Goal: Information Seeking & Learning: Learn about a topic

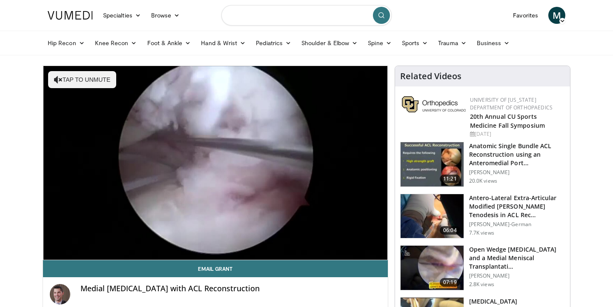
click at [288, 17] on input "Search topics, interventions" at bounding box center [306, 15] width 170 height 20
type input "**********"
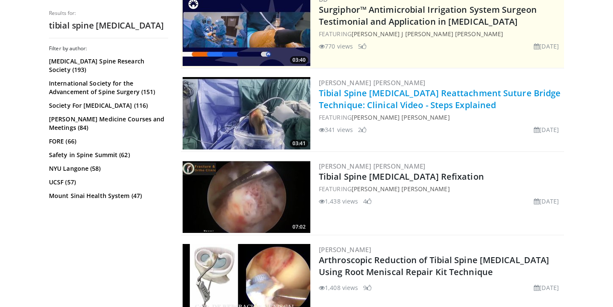
scroll to position [190, 0]
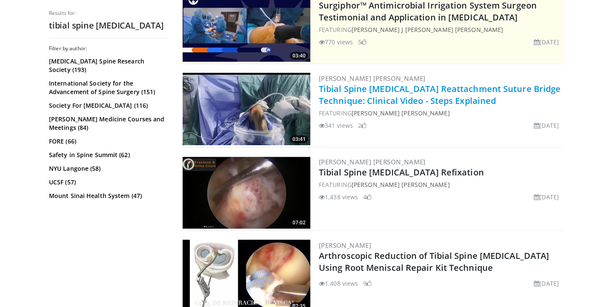
click at [353, 90] on link "Tibial Spine Avulsion Reattachment Suture Bridge Technique: Clinical Video - St…" at bounding box center [440, 94] width 242 height 23
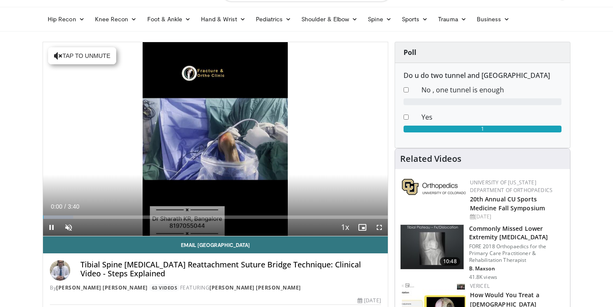
scroll to position [24, 0]
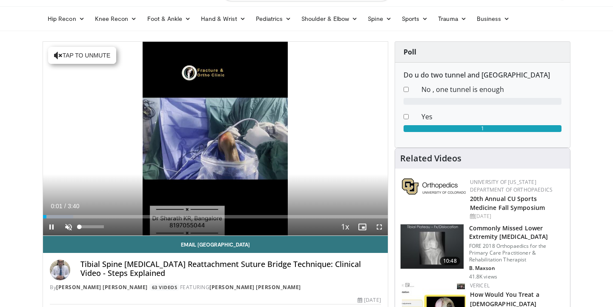
click at [66, 224] on span "Video Player" at bounding box center [68, 226] width 17 height 17
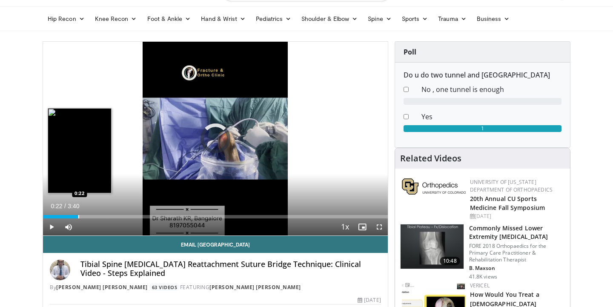
drag, startPoint x: 50, startPoint y: 215, endPoint x: 81, endPoint y: 215, distance: 31.5
click at [79, 215] on div "Progress Bar" at bounding box center [78, 216] width 1 height 3
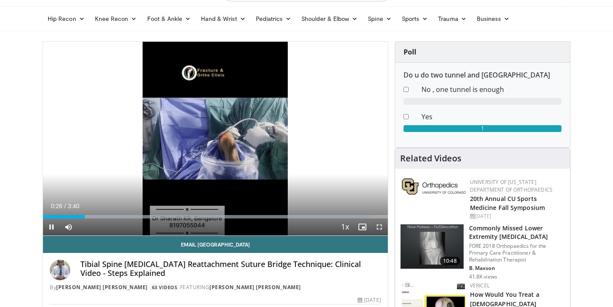
click at [377, 224] on span "Video Player" at bounding box center [379, 226] width 17 height 17
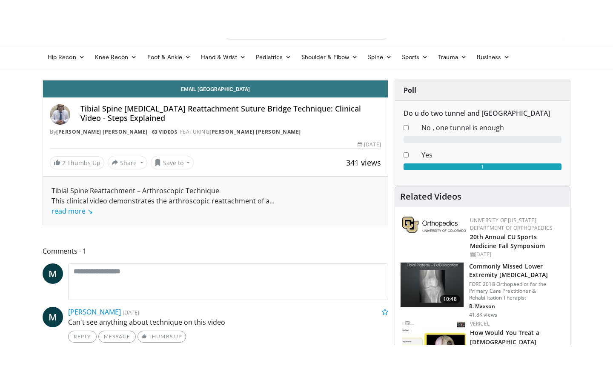
scroll to position [0, 0]
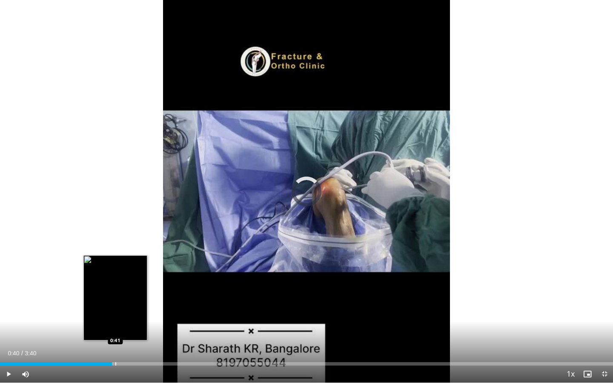
drag, startPoint x: 83, startPoint y: 361, endPoint x: 121, endPoint y: 362, distance: 37.1
click at [121, 307] on div "Loaded : 0.00% 0:41 0:41" at bounding box center [306, 362] width 613 height 8
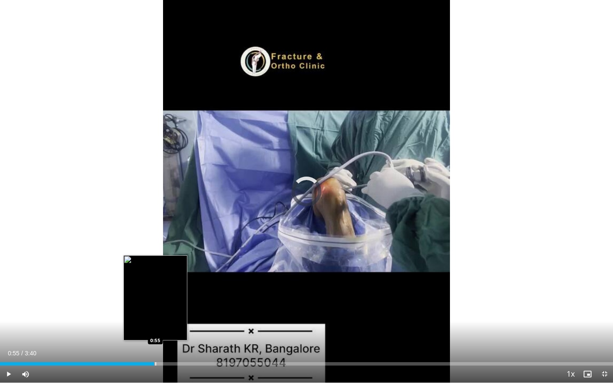
drag, startPoint x: 121, startPoint y: 361, endPoint x: 157, endPoint y: 360, distance: 36.6
click at [157, 307] on div "Loaded : 0.00% 0:55 0:55" at bounding box center [306, 362] width 613 height 8
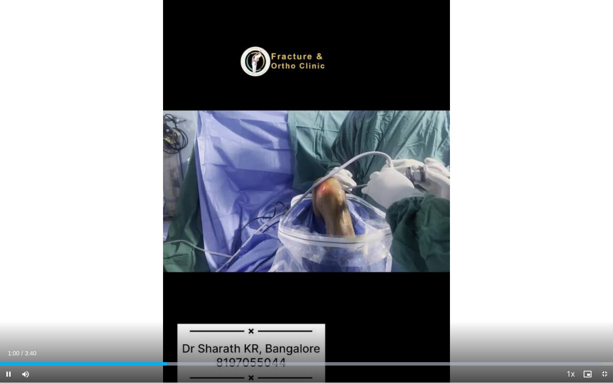
click at [604, 307] on span "Video Player" at bounding box center [604, 374] width 17 height 17
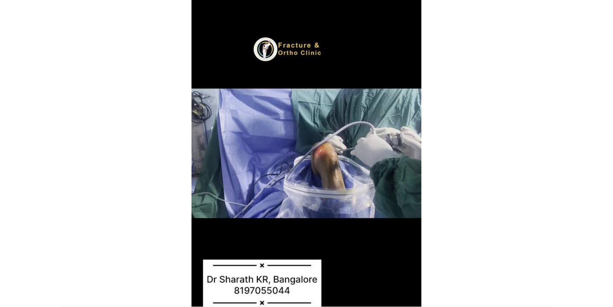
scroll to position [24, 0]
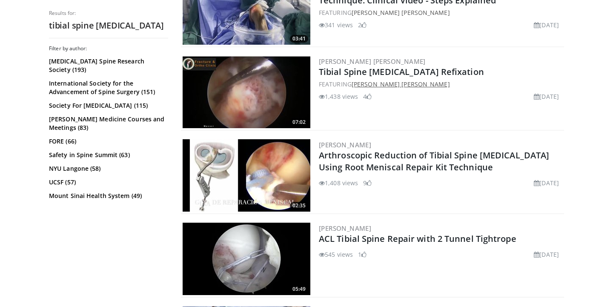
scroll to position [292, 0]
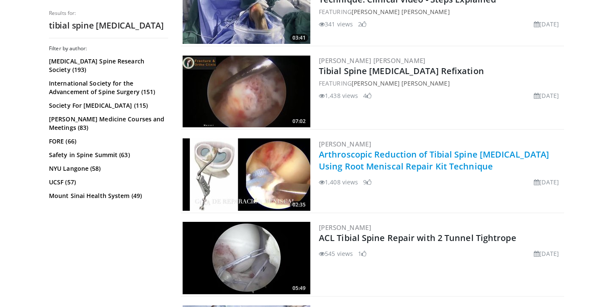
click at [377, 154] on link "Arthroscopic Reduction of Tibial Spine Avulsion Using Root Meniscal Repair Kit …" at bounding box center [434, 160] width 230 height 23
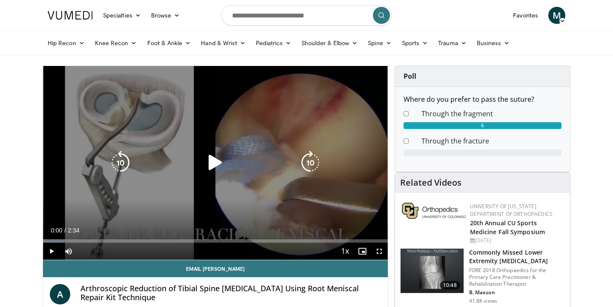
click at [214, 165] on icon "Video Player" at bounding box center [216, 163] width 24 height 24
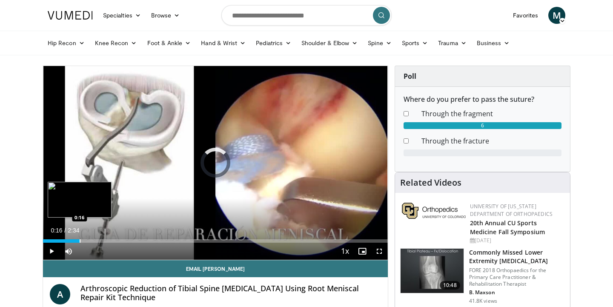
drag, startPoint x: 47, startPoint y: 239, endPoint x: 80, endPoint y: 237, distance: 33.3
click at [80, 237] on div "Loaded : 0.00% 0:16 0:16" at bounding box center [215, 239] width 345 height 8
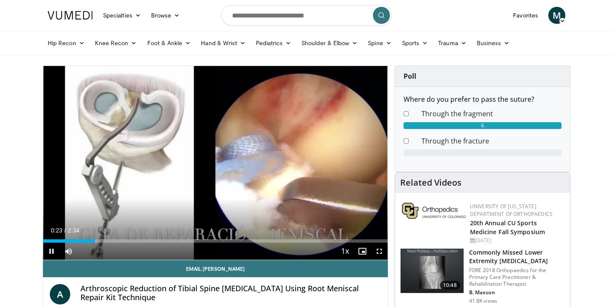
click at [380, 251] on span "Video Player" at bounding box center [379, 251] width 17 height 17
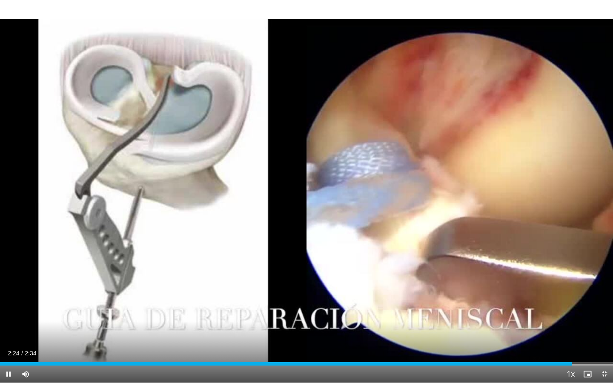
click at [608, 307] on span "Video Player" at bounding box center [604, 374] width 17 height 17
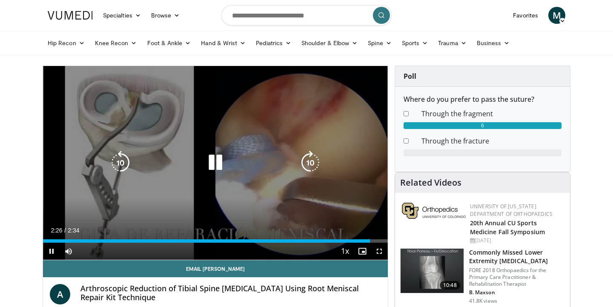
click at [215, 165] on icon "Video Player" at bounding box center [216, 163] width 24 height 24
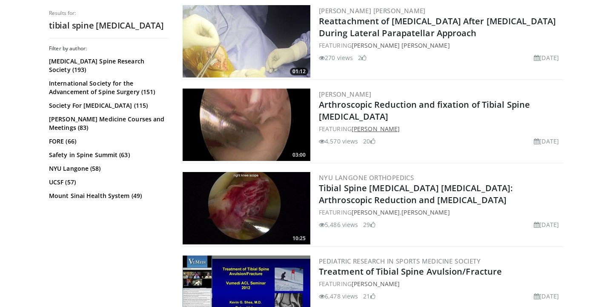
scroll to position [677, 0]
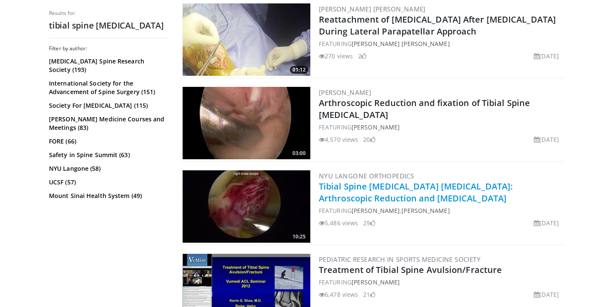
click at [397, 184] on link "Tibial Spine Avulsion Fractures: Arthroscopic Reduction and Internal Fixation" at bounding box center [416, 192] width 194 height 23
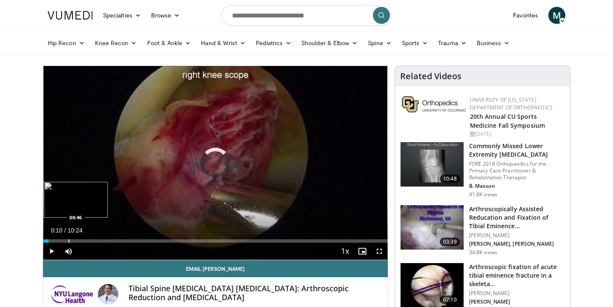
drag, startPoint x: 49, startPoint y: 240, endPoint x: 75, endPoint y: 239, distance: 26.0
click at [69, 239] on div "Progress Bar" at bounding box center [69, 240] width 1 height 3
click at [51, 252] on span "Video Player" at bounding box center [51, 251] width 17 height 17
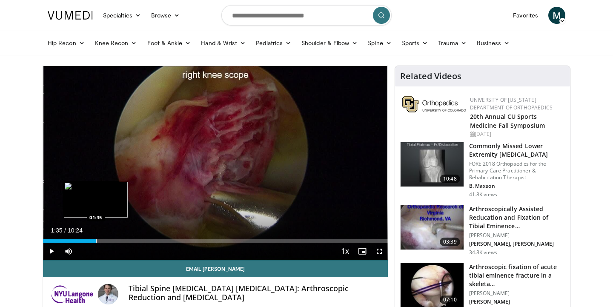
drag, startPoint x: 76, startPoint y: 240, endPoint x: 96, endPoint y: 238, distance: 19.7
click at [96, 238] on div "Loaded : 0.00% 01:35 01:35" at bounding box center [215, 239] width 345 height 8
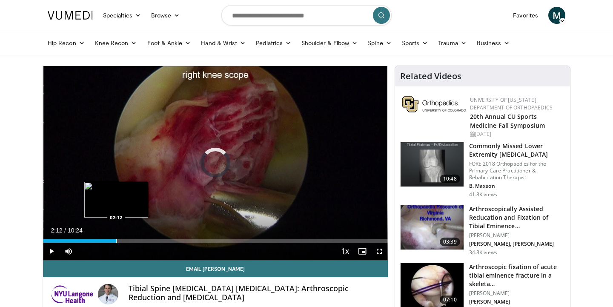
drag, startPoint x: 95, startPoint y: 242, endPoint x: 116, endPoint y: 242, distance: 21.3
click at [116, 242] on div "Progress Bar" at bounding box center [116, 240] width 1 height 3
click at [380, 248] on span "Video Player" at bounding box center [379, 251] width 17 height 17
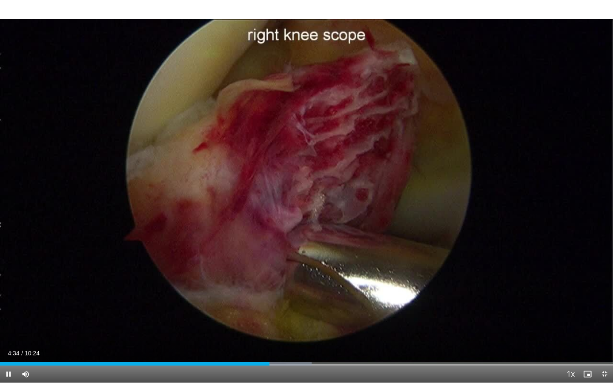
click at [8, 307] on span "Video Player" at bounding box center [8, 374] width 17 height 17
click at [9, 307] on span "Video Player" at bounding box center [8, 374] width 17 height 17
click at [10, 307] on span "Video Player" at bounding box center [8, 374] width 17 height 17
click at [8, 307] on span "Video Player" at bounding box center [8, 374] width 17 height 17
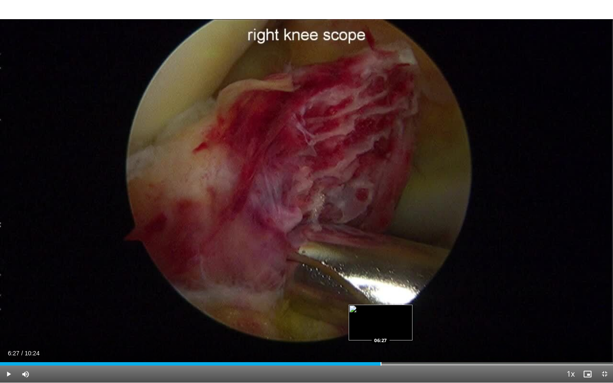
drag, startPoint x: 372, startPoint y: 362, endPoint x: 381, endPoint y: 361, distance: 8.6
click at [381, 307] on div "Loaded : 0.00% 06:27 06:27" at bounding box center [306, 362] width 613 height 8
drag, startPoint x: 381, startPoint y: 362, endPoint x: 391, endPoint y: 360, distance: 10.5
click at [391, 307] on div "Loaded : 0.00% 06:38 06:38" at bounding box center [306, 362] width 613 height 8
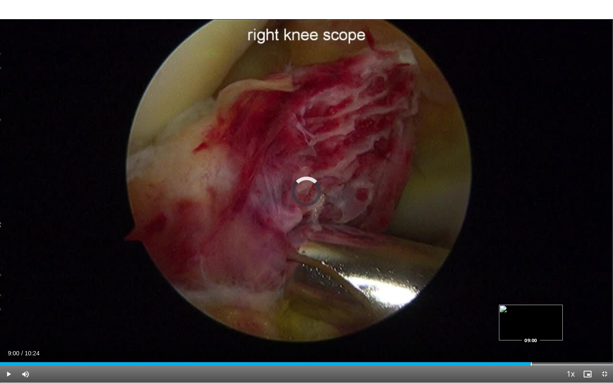
drag, startPoint x: 513, startPoint y: 365, endPoint x: 531, endPoint y: 361, distance: 18.3
click at [531, 307] on div "Loaded : 0.00% 09:00 09:00" at bounding box center [306, 362] width 613 height 8
drag, startPoint x: 532, startPoint y: 367, endPoint x: 541, endPoint y: 363, distance: 9.7
click at [541, 307] on div "Current Time 9:00 / Duration 10:24 Pause Skip Backward Skip Forward Mute 79% Lo…" at bounding box center [306, 374] width 613 height 17
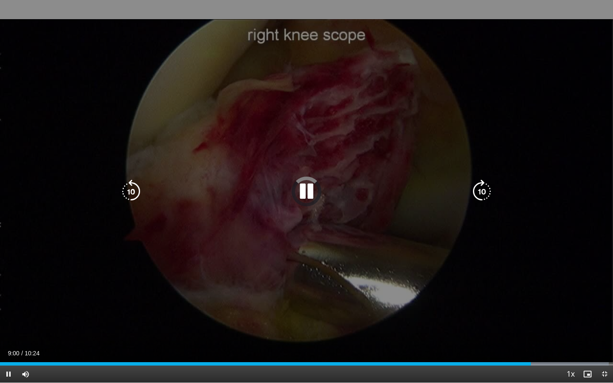
click at [187, 290] on div "10 seconds Tap to unmute" at bounding box center [306, 191] width 613 height 383
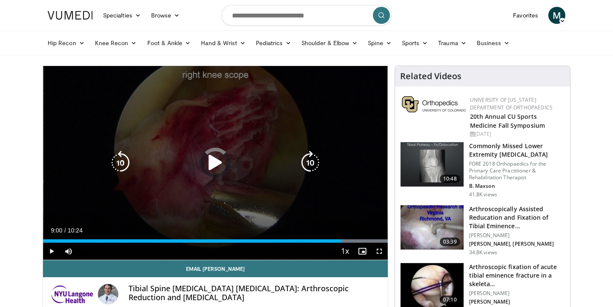
click at [287, 102] on div "10 seconds Tap to unmute" at bounding box center [215, 163] width 345 height 194
click at [212, 158] on icon "Video Player" at bounding box center [216, 163] width 24 height 24
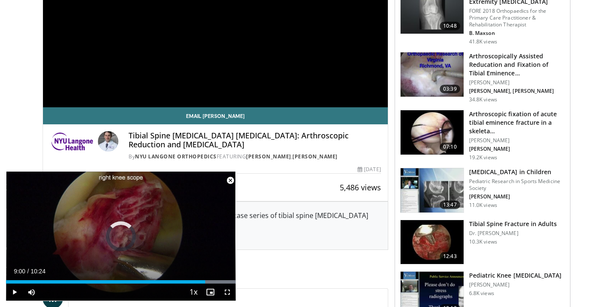
scroll to position [164, 0]
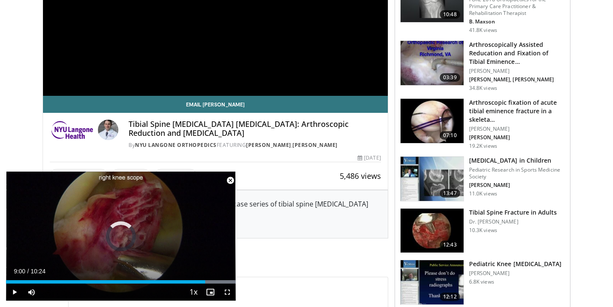
click at [492, 210] on h3 "Tibial Spine Fracture in Adults" at bounding box center [513, 212] width 88 height 9
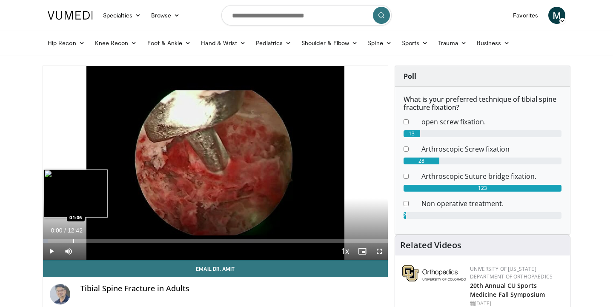
drag, startPoint x: 46, startPoint y: 243, endPoint x: 73, endPoint y: 242, distance: 27.7
click at [73, 243] on div "Current Time 0:00 / Duration 12:42 Play Skip Backward Skip Forward Mute Loaded …" at bounding box center [215, 251] width 345 height 17
click at [51, 239] on div "Loaded : 1.30% 00:00 00:16" at bounding box center [215, 240] width 345 height 3
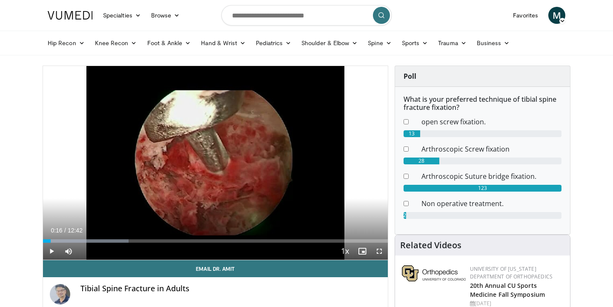
click at [51, 250] on span "Video Player" at bounding box center [51, 251] width 17 height 17
drag, startPoint x: 49, startPoint y: 239, endPoint x: 95, endPoint y: 231, distance: 45.9
click at [96, 243] on div "Current Time 1:53 / Duration 12:42 Play Skip Backward Skip Forward Mute Loaded …" at bounding box center [215, 251] width 345 height 17
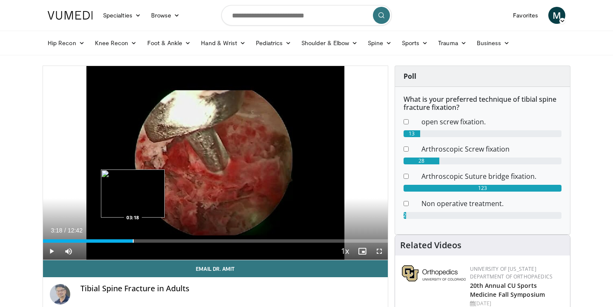
drag, startPoint x: 96, startPoint y: 240, endPoint x: 133, endPoint y: 236, distance: 36.9
click at [133, 236] on div "Loaded : 0.00% 03:18 03:18" at bounding box center [215, 239] width 345 height 8
drag, startPoint x: 134, startPoint y: 245, endPoint x: 145, endPoint y: 245, distance: 11.5
click at [145, 245] on div "Current Time 3:19 / Duration 12:42 Pause Skip Backward Skip Forward Mute Loaded…" at bounding box center [215, 251] width 345 height 17
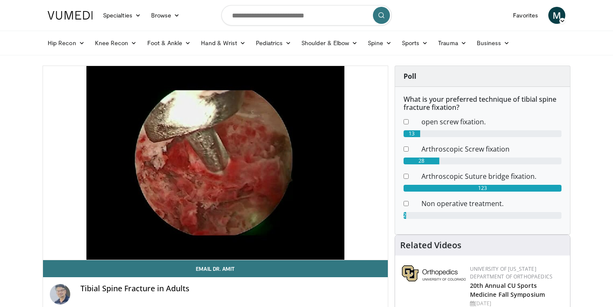
drag, startPoint x: 132, startPoint y: 245, endPoint x: 146, endPoint y: 245, distance: 13.6
click at [146, 245] on video-js "**********" at bounding box center [215, 163] width 345 height 194
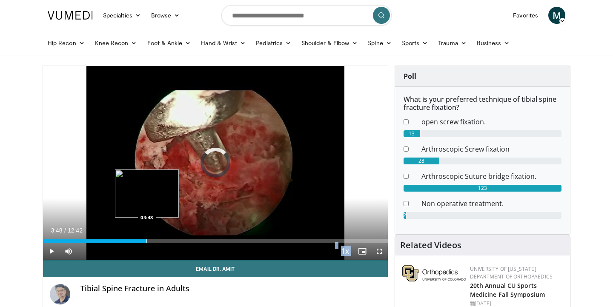
drag, startPoint x: 134, startPoint y: 242, endPoint x: 147, endPoint y: 241, distance: 13.2
click at [147, 241] on div "Progress Bar" at bounding box center [147, 240] width 1 height 3
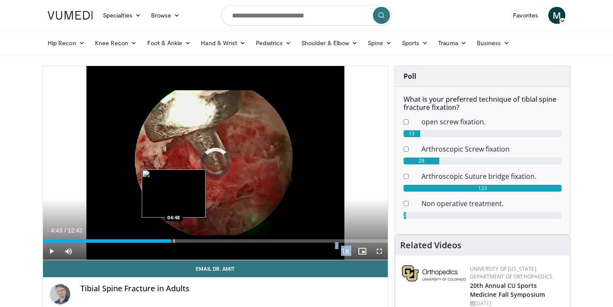
drag, startPoint x: 148, startPoint y: 241, endPoint x: 175, endPoint y: 237, distance: 27.5
click at [175, 237] on div "Loaded : 0.00% 04:48 04:48" at bounding box center [215, 239] width 345 height 8
click at [181, 239] on div "Progress Bar" at bounding box center [181, 240] width 1 height 3
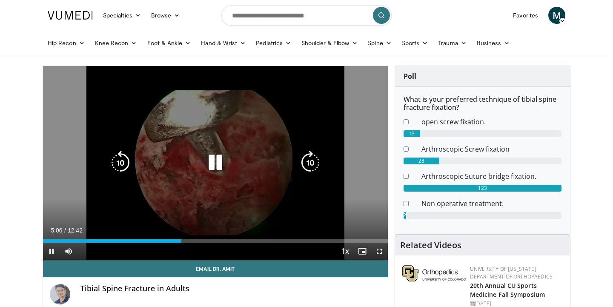
click at [213, 212] on div "10 seconds Tap to unmute" at bounding box center [215, 163] width 345 height 194
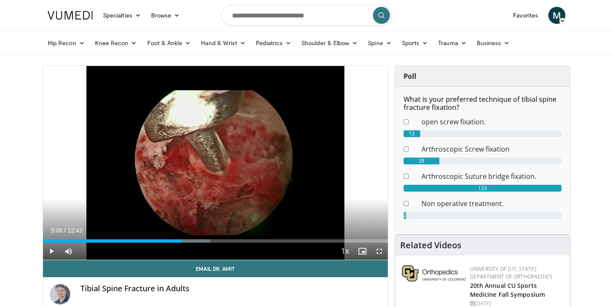
click at [377, 248] on span "Video Player" at bounding box center [379, 251] width 17 height 17
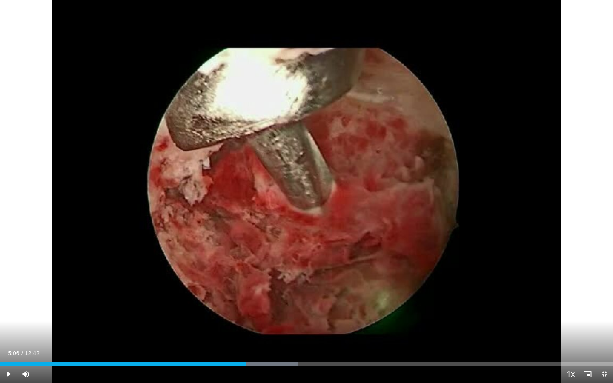
click at [8, 307] on span "Video Player" at bounding box center [8, 374] width 17 height 17
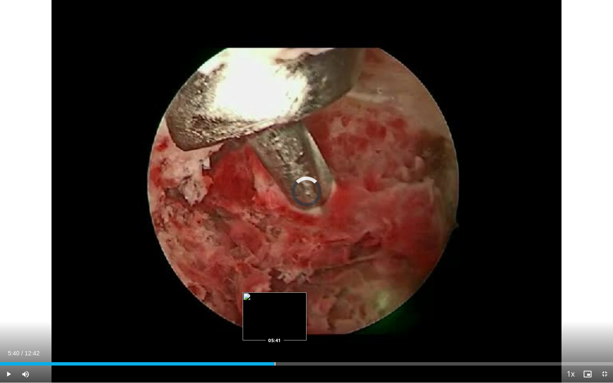
drag, startPoint x: 251, startPoint y: 365, endPoint x: 276, endPoint y: 359, distance: 24.9
click at [276, 307] on div "Loaded : 0.00% 05:41 05:41" at bounding box center [306, 362] width 613 height 8
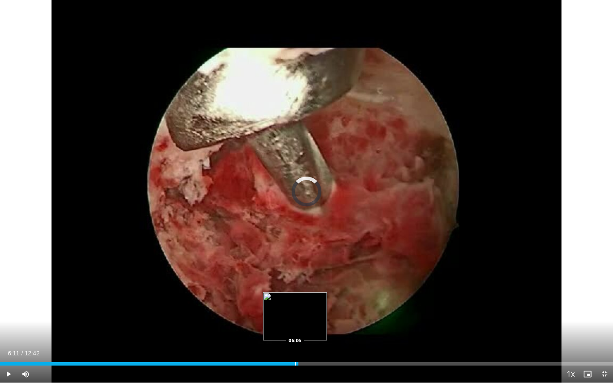
drag, startPoint x: 274, startPoint y: 365, endPoint x: 295, endPoint y: 362, distance: 21.6
click at [295, 307] on div "Loaded : 48.52% 06:06 06:06" at bounding box center [306, 362] width 613 height 8
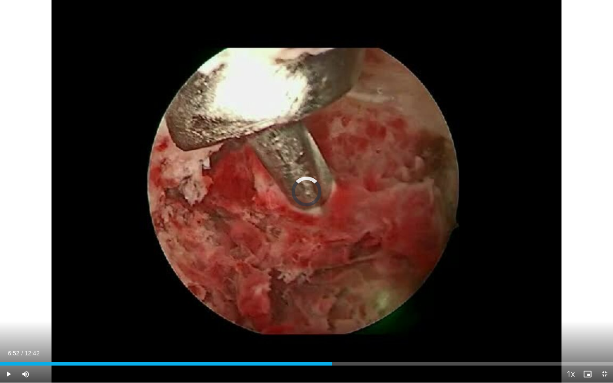
drag, startPoint x: 319, startPoint y: 364, endPoint x: 332, endPoint y: 363, distance: 13.2
click at [332, 307] on div "Progress Bar" at bounding box center [332, 363] width 1 height 3
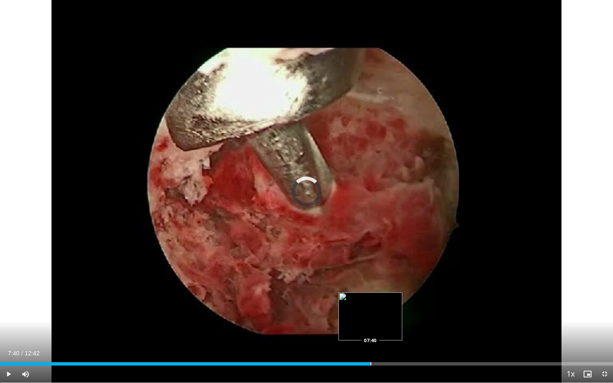
drag, startPoint x: 334, startPoint y: 365, endPoint x: 371, endPoint y: 359, distance: 37.2
click at [371, 307] on div "Loaded : 59.51% 07:40 07:40" at bounding box center [306, 362] width 613 height 8
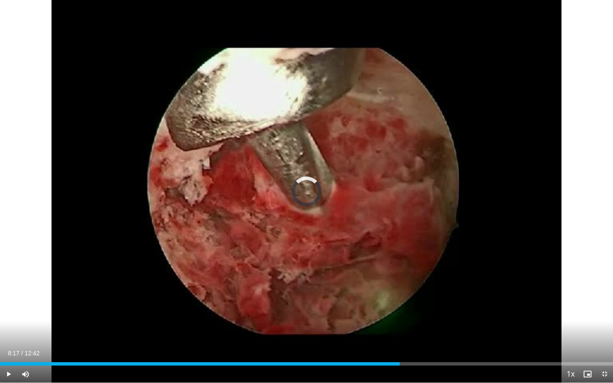
drag, startPoint x: 379, startPoint y: 365, endPoint x: 400, endPoint y: 361, distance: 22.0
click at [401, 307] on div "Loaded : 0.00% 08:17 08:17" at bounding box center [306, 362] width 613 height 8
drag, startPoint x: 401, startPoint y: 362, endPoint x: 418, endPoint y: 360, distance: 17.1
click at [418, 307] on div "Loaded : 67.49% 08:39 08:39" at bounding box center [306, 362] width 613 height 8
drag, startPoint x: 491, startPoint y: 365, endPoint x: 506, endPoint y: 363, distance: 16.0
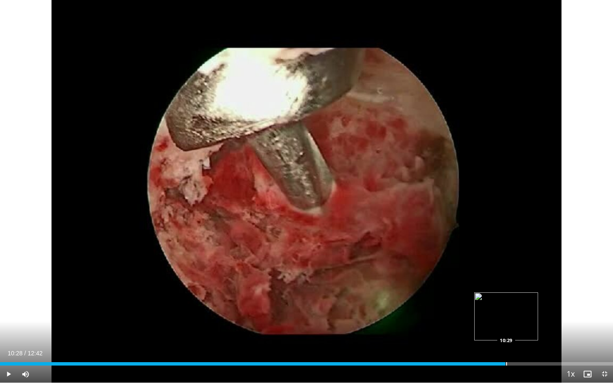
click at [506, 307] on div "Progress Bar" at bounding box center [506, 363] width 1 height 3
drag, startPoint x: 506, startPoint y: 363, endPoint x: 534, endPoint y: 361, distance: 27.3
click at [534, 307] on div "Loaded : 0.00% 11:00 11:01" at bounding box center [306, 362] width 613 height 8
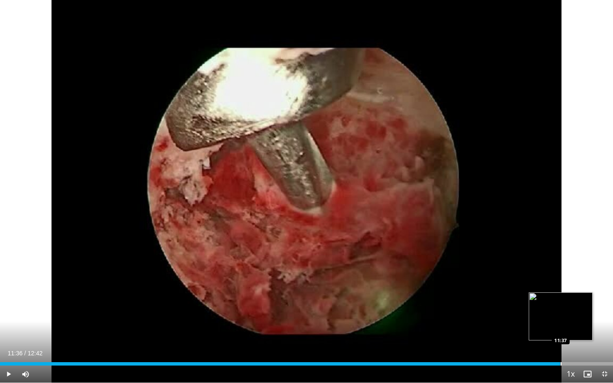
drag, startPoint x: 534, startPoint y: 362, endPoint x: 562, endPoint y: 359, distance: 28.3
click at [562, 307] on div "Loaded : 0.00% 11:32 11:37" at bounding box center [306, 362] width 613 height 8
drag, startPoint x: 565, startPoint y: 363, endPoint x: 554, endPoint y: 358, distance: 12.2
click at [554, 307] on div "Loaded : 0.00% 11:33 11:31" at bounding box center [306, 362] width 613 height 8
click at [606, 307] on span "Video Player" at bounding box center [604, 374] width 17 height 17
